Goal: Information Seeking & Learning: Find contact information

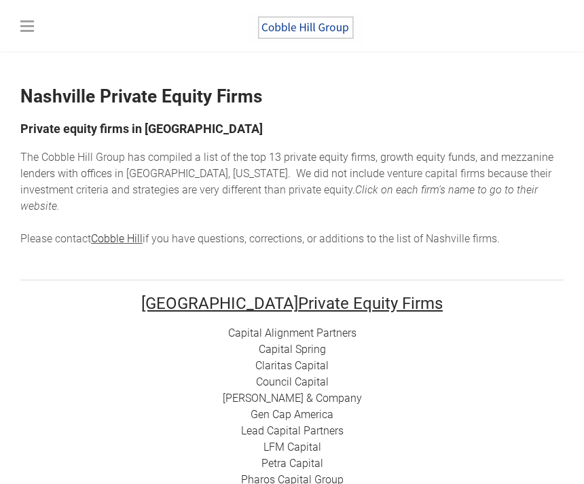
scroll to position [199, 0]
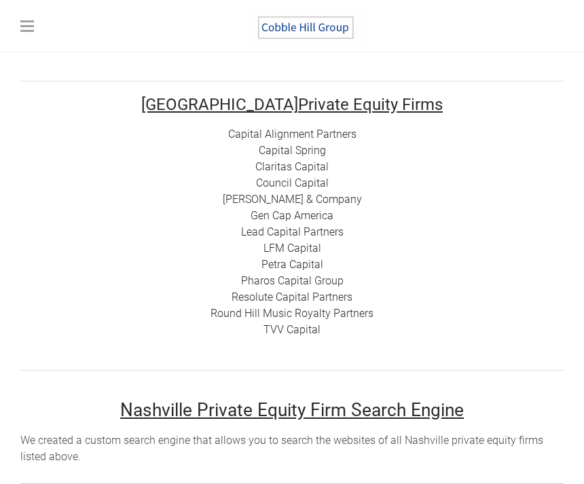
click at [346, 128] on link "Capital Alignment Partners" at bounding box center [292, 134] width 128 height 13
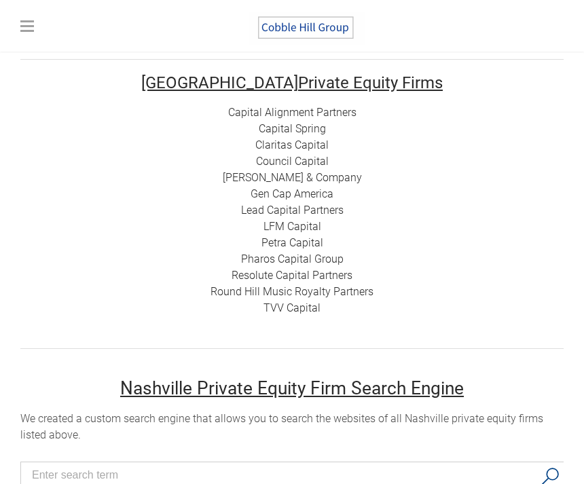
scroll to position [0, 0]
click at [331, 110] on div "Capital Alignment Partners Capital Spring Claritas Capital Council Capital [PER…" at bounding box center [291, 211] width 543 height 212
click at [296, 122] on link "Capital Spring" at bounding box center [292, 128] width 67 height 13
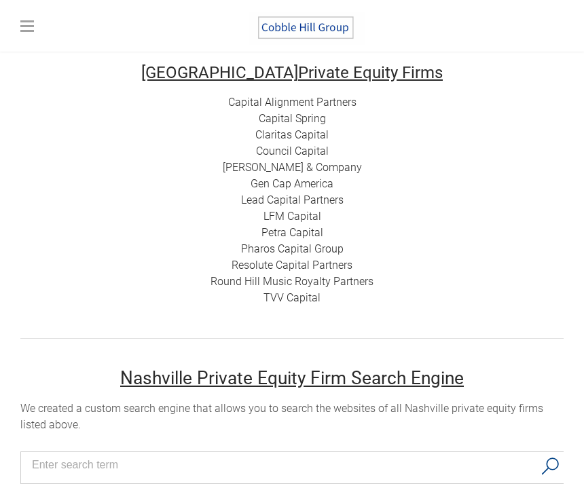
scroll to position [232, 0]
click at [333, 113] on div "Capital Alignment Partners Capital Spring Claritas Capital Council Capital [PER…" at bounding box center [291, 200] width 543 height 212
click at [312, 128] on link "Claritas Capital" at bounding box center [291, 134] width 73 height 13
click at [320, 144] on link "Council Capital" at bounding box center [292, 150] width 73 height 13
click at [339, 160] on link "[PERSON_NAME] & Company" at bounding box center [292, 166] width 139 height 13
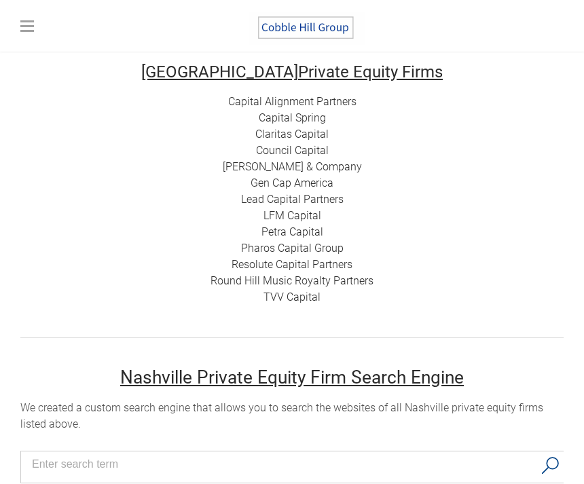
click at [318, 242] on link "Pharos Capital Group" at bounding box center [292, 248] width 103 height 13
click at [316, 209] on link "LFM Capital" at bounding box center [292, 215] width 58 height 13
click at [340, 258] on link "Resolute Capital Partners" at bounding box center [292, 264] width 121 height 13
click at [361, 274] on link "Round Hill Music Royalty Partners" at bounding box center [291, 280] width 163 height 13
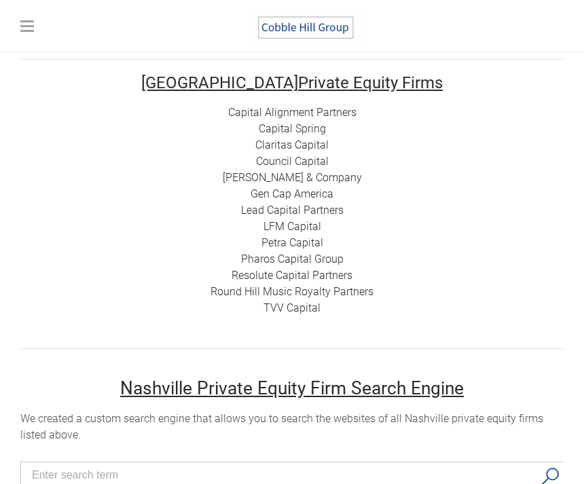
click at [298, 301] on link "TVV Capital" at bounding box center [291, 307] width 57 height 13
